Goal: Navigation & Orientation: Find specific page/section

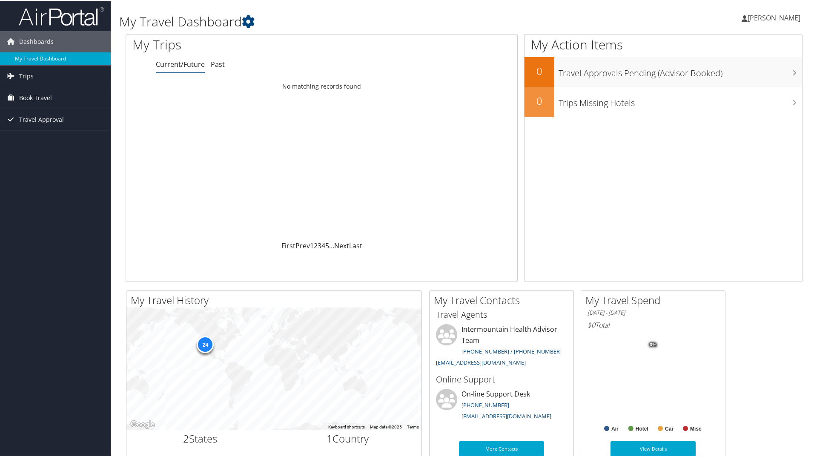
click at [40, 95] on span "Book Travel" at bounding box center [35, 96] width 33 height 21
click at [44, 138] on link "Book/Manage Online Trips" at bounding box center [55, 139] width 111 height 13
click at [31, 76] on span "Trips" at bounding box center [26, 75] width 14 height 21
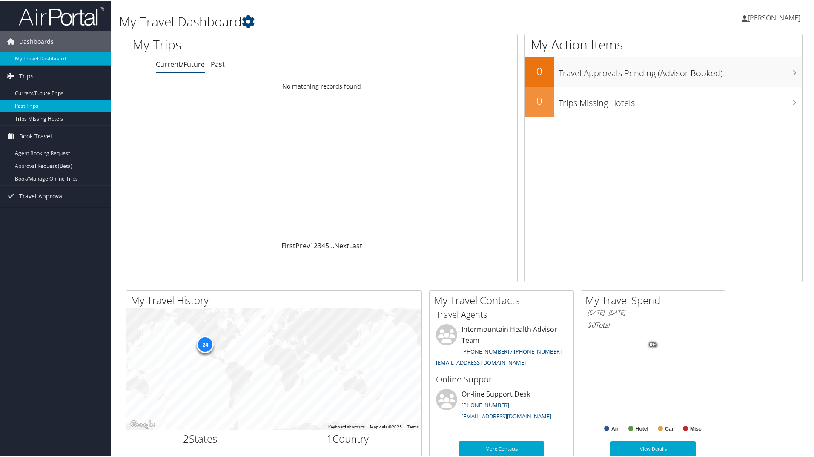
click at [29, 109] on link "Past Trips" at bounding box center [55, 105] width 111 height 13
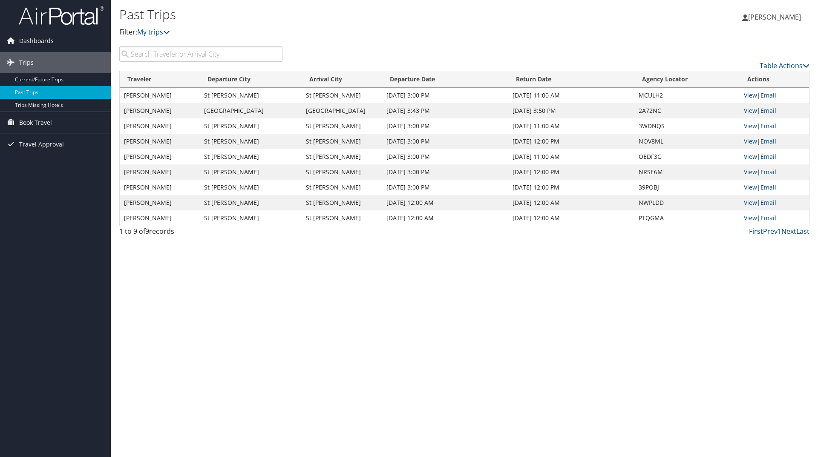
click at [749, 95] on link "View" at bounding box center [750, 95] width 13 height 8
click at [45, 75] on link "Current/Future Trips" at bounding box center [55, 79] width 111 height 13
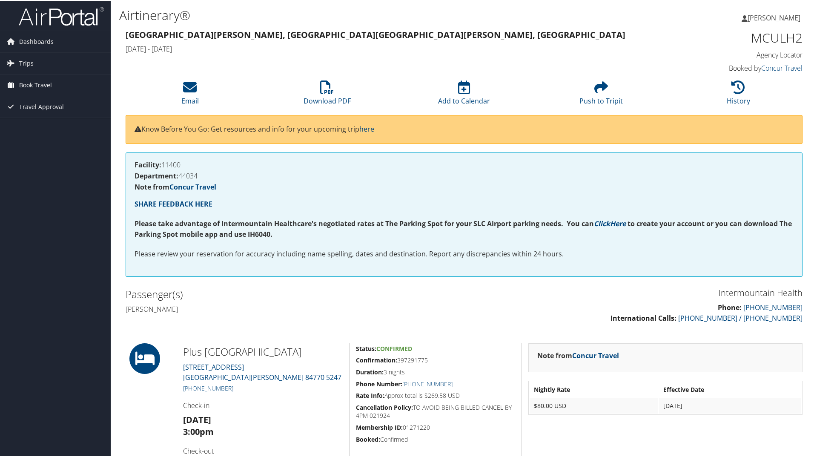
click at [41, 86] on span "Book Travel" at bounding box center [35, 84] width 33 height 21
